Goal: Task Accomplishment & Management: Complete application form

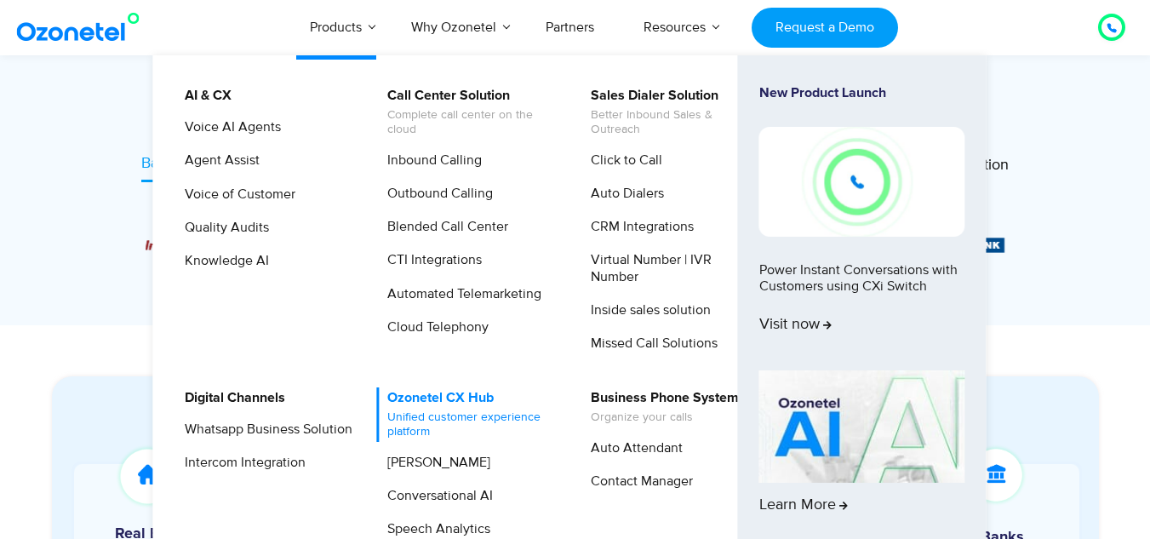
scroll to position [615, 0]
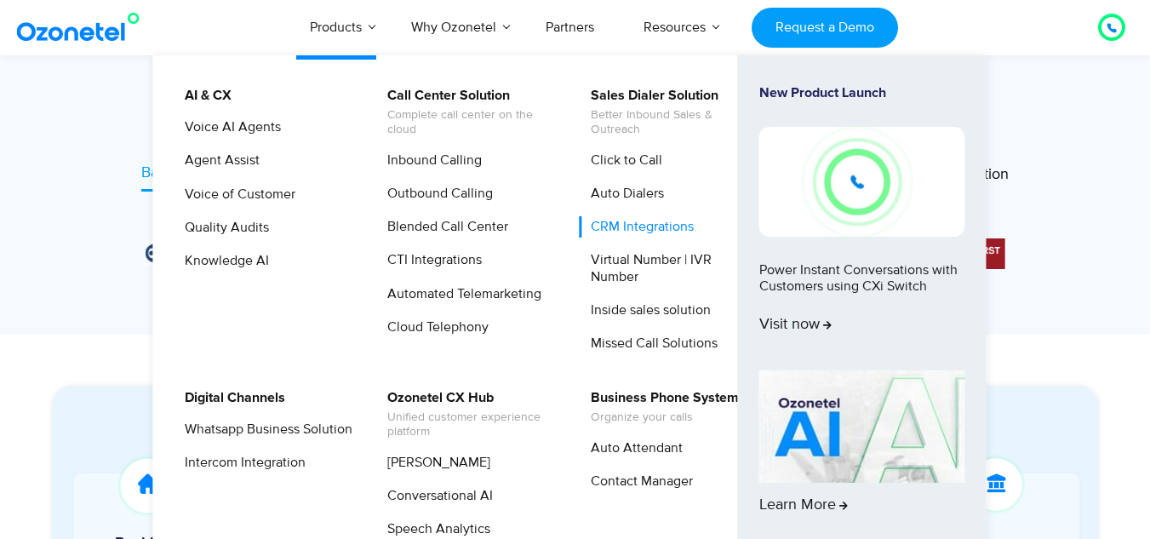
click at [645, 225] on link "CRM Integrations" at bounding box center [637, 226] width 117 height 21
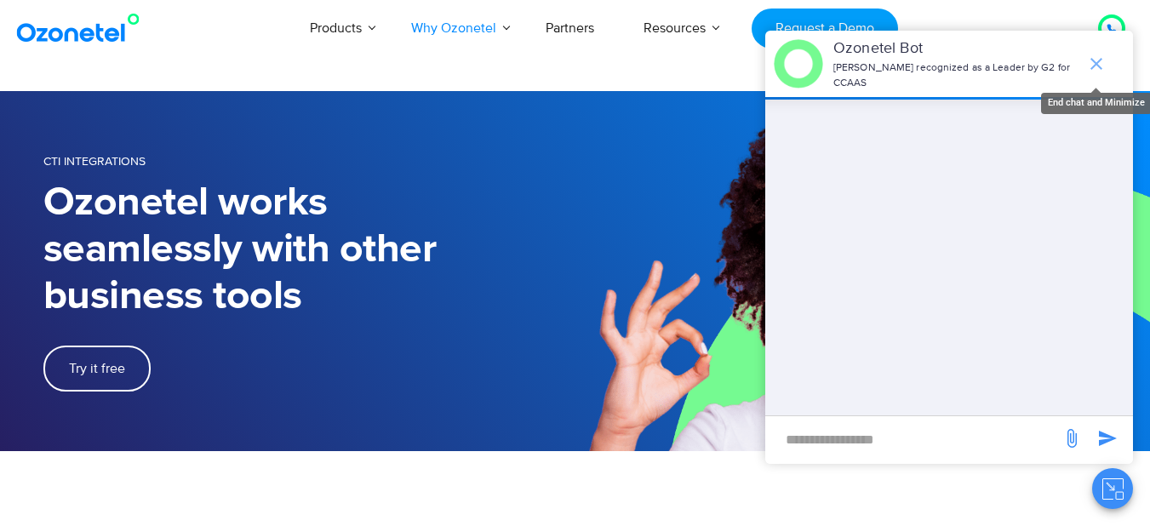
click at [1091, 54] on icon "end chat or minimize" at bounding box center [1096, 64] width 20 height 20
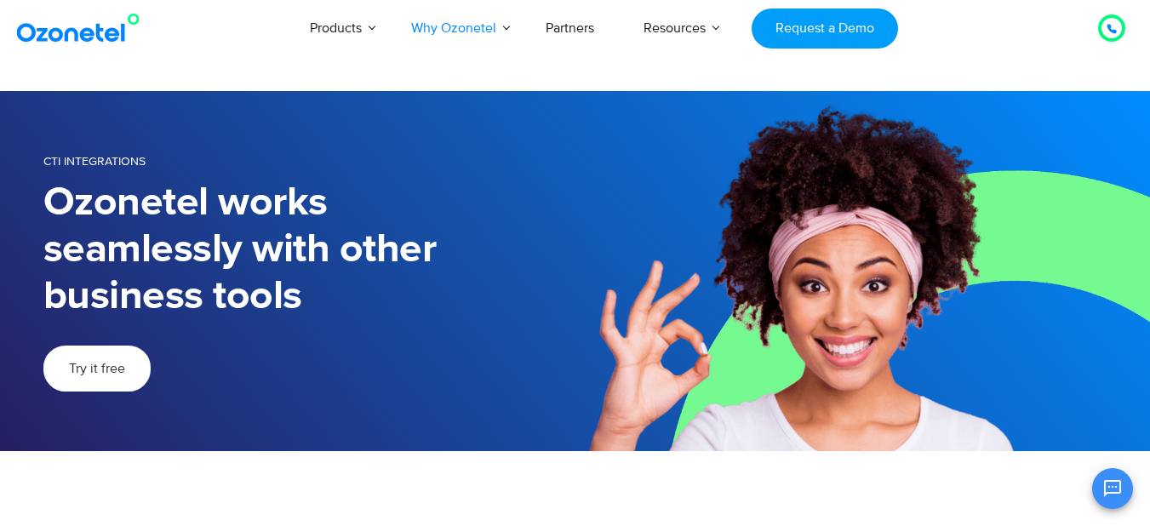
click at [73, 362] on span "Try it free" at bounding box center [97, 369] width 56 height 14
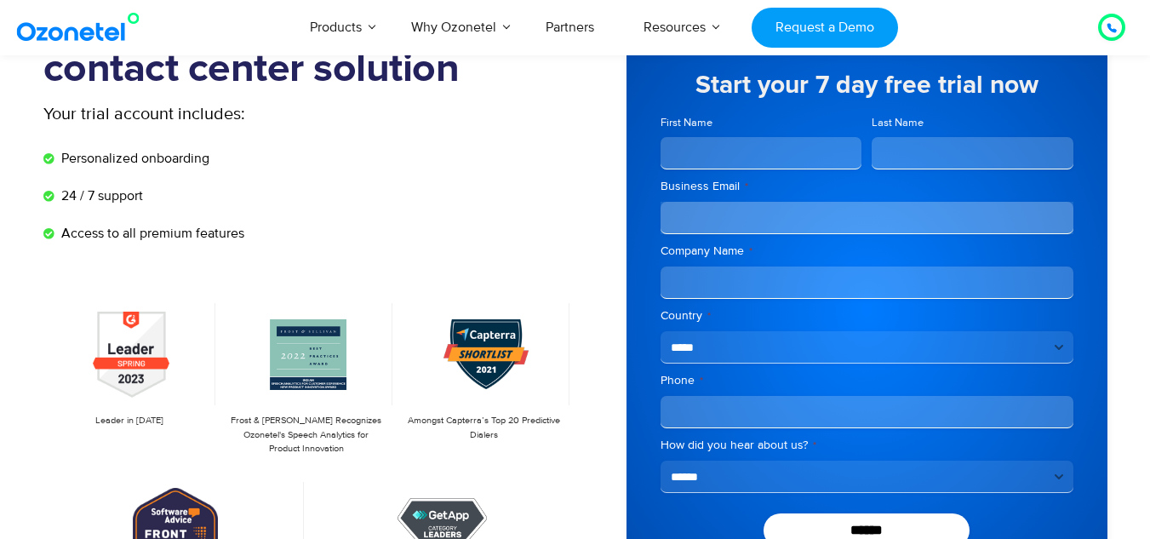
scroll to position [134, 0]
click at [756, 159] on input "First Name" at bounding box center [761, 154] width 202 height 32
click at [745, 185] on span "*" at bounding box center [746, 187] width 3 height 13
click at [745, 203] on input "Business Email *" at bounding box center [866, 219] width 413 height 32
click at [751, 155] on input "First Name" at bounding box center [761, 154] width 202 height 32
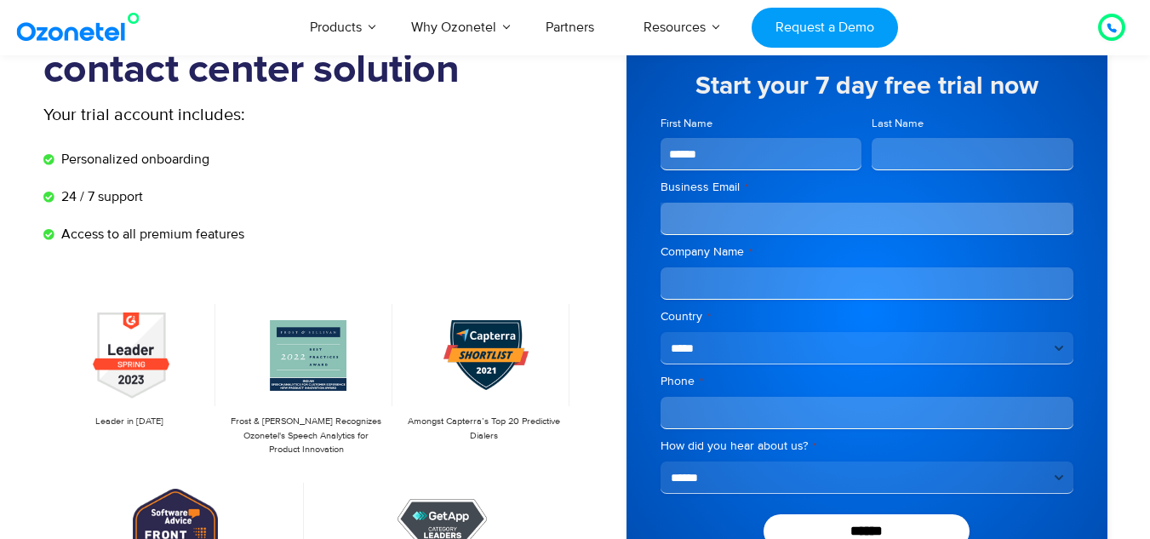
type input "******"
click at [905, 158] on input "Last Name" at bounding box center [972, 154] width 202 height 32
click at [772, 217] on input "Business Email *" at bounding box center [866, 219] width 413 height 32
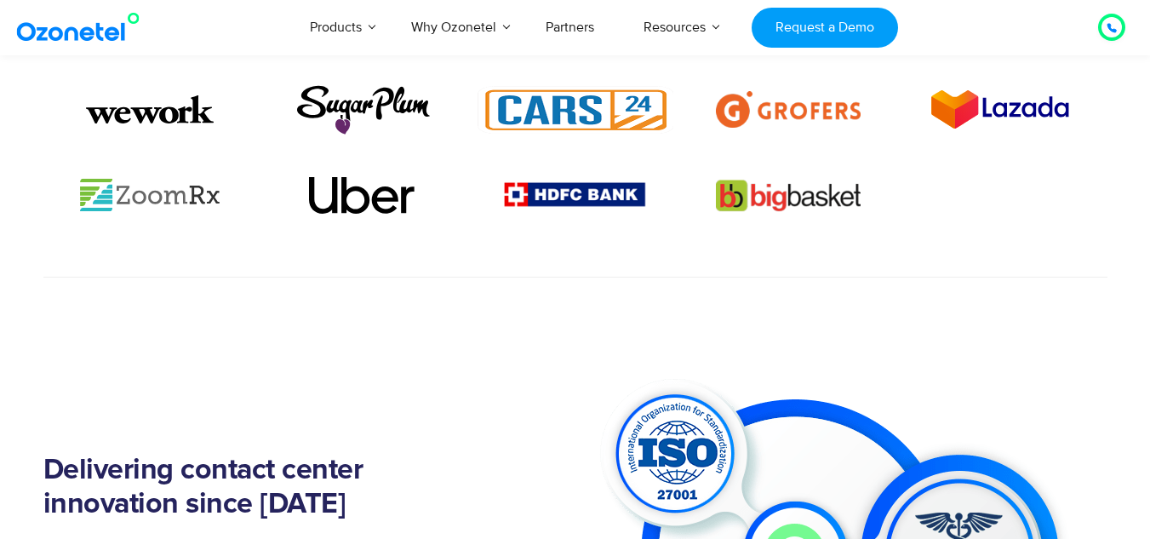
scroll to position [1217, 0]
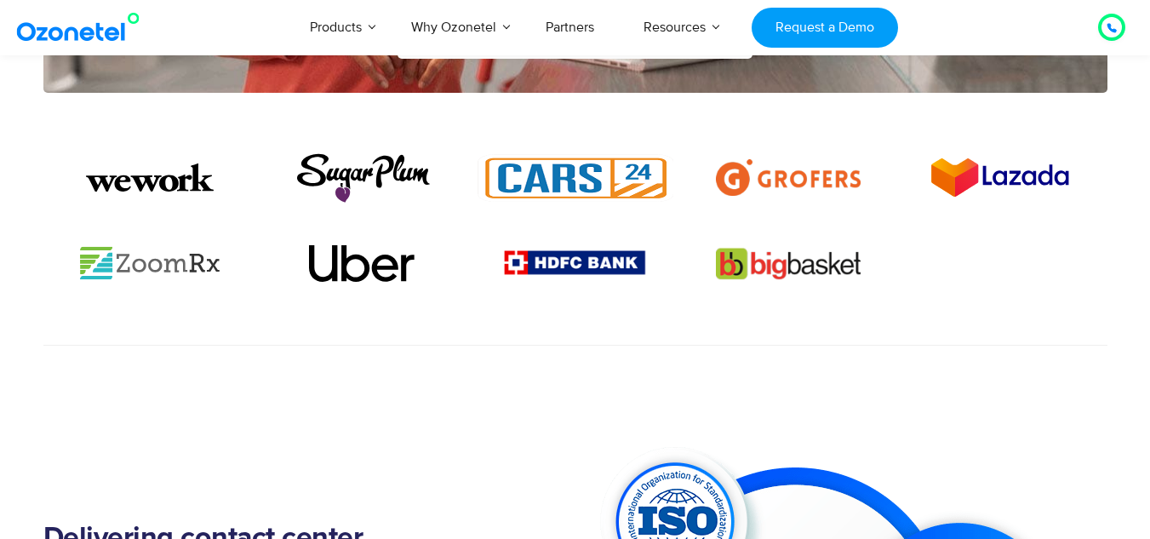
type input "******"
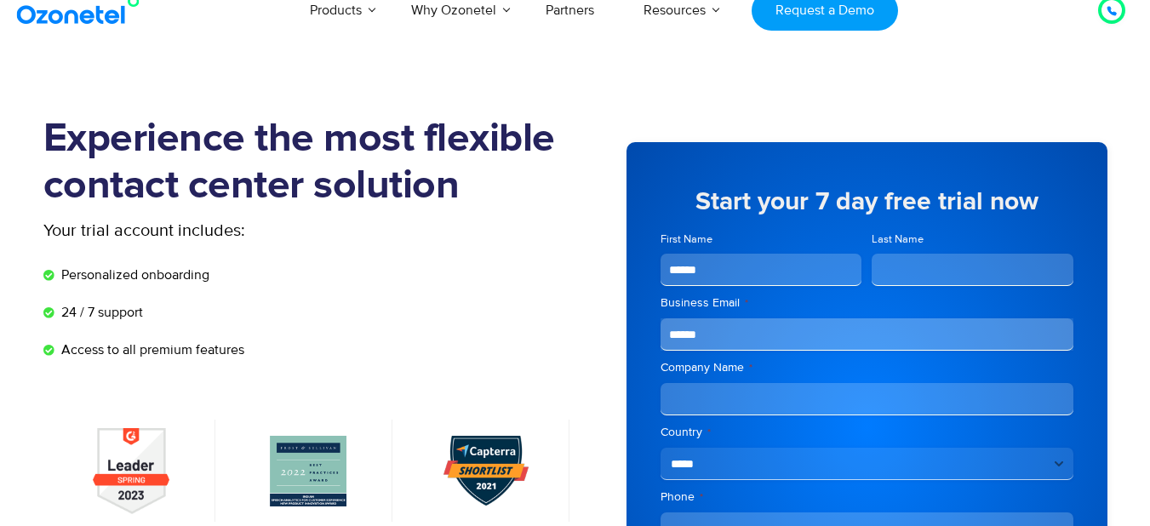
scroll to position [0, 0]
